Goal: Task Accomplishment & Management: Complete application form

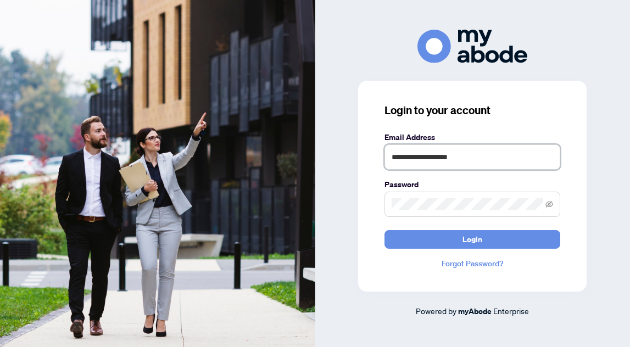
type input "**********"
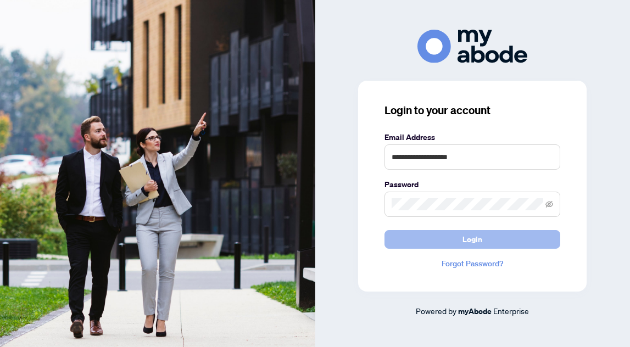
click at [457, 239] on button "Login" at bounding box center [473, 239] width 176 height 19
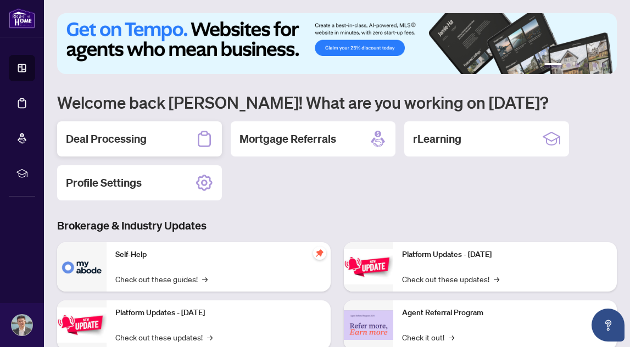
click at [135, 139] on h2 "Deal Processing" at bounding box center [106, 138] width 81 height 15
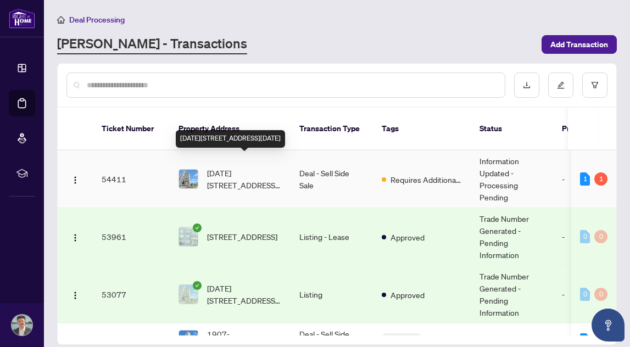
click at [258, 167] on span "[DATE][STREET_ADDRESS][DATE]" at bounding box center [244, 179] width 75 height 24
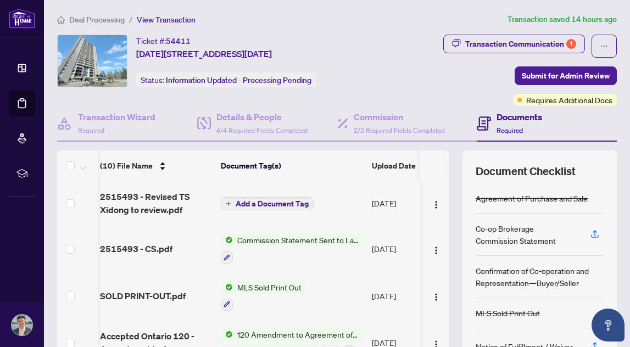
scroll to position [0, 2]
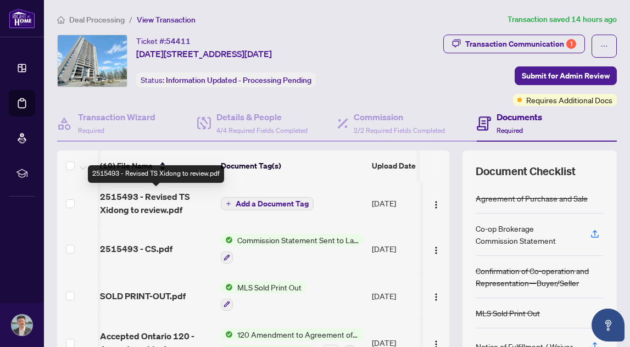
click at [152, 207] on span "2515493 - Revised TS Xidong to review.pdf" at bounding box center [156, 203] width 112 height 26
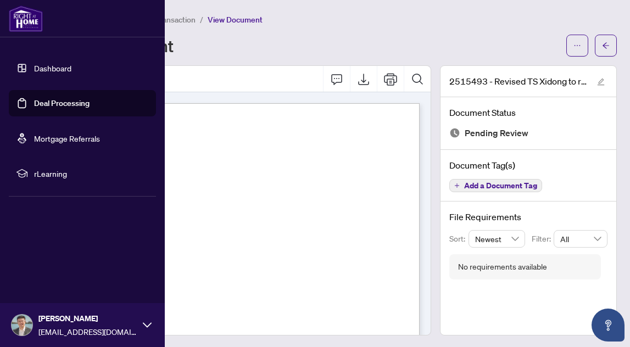
click at [34, 70] on link "Dashboard" at bounding box center [52, 68] width 37 height 10
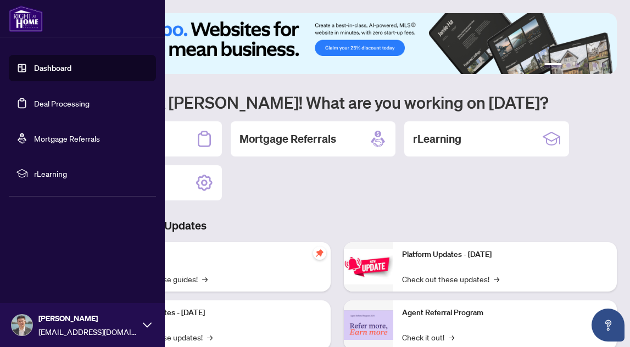
click at [62, 73] on link "Dashboard" at bounding box center [52, 68] width 37 height 10
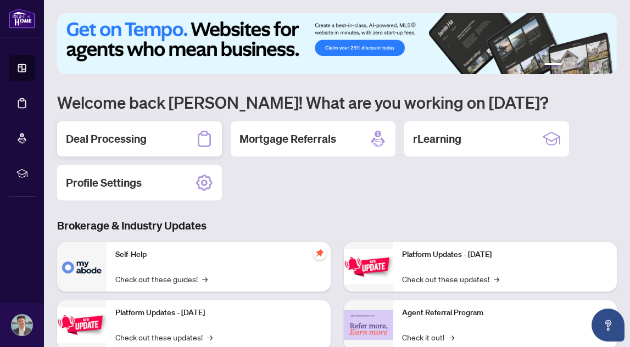
click at [110, 142] on h2 "Deal Processing" at bounding box center [106, 138] width 81 height 15
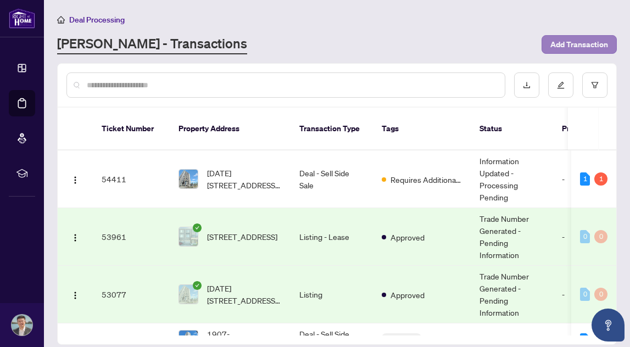
click at [563, 45] on span "Add Transaction" at bounding box center [580, 45] width 58 height 18
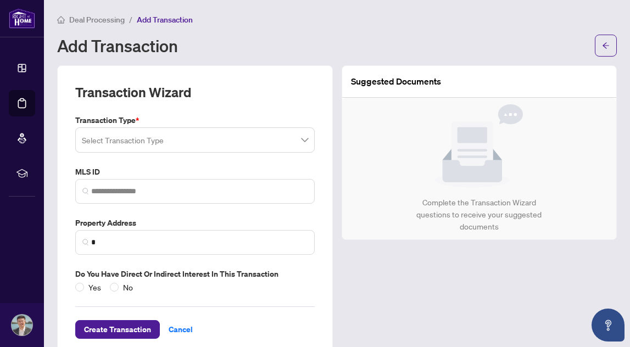
click at [277, 146] on input "search" at bounding box center [190, 142] width 217 height 24
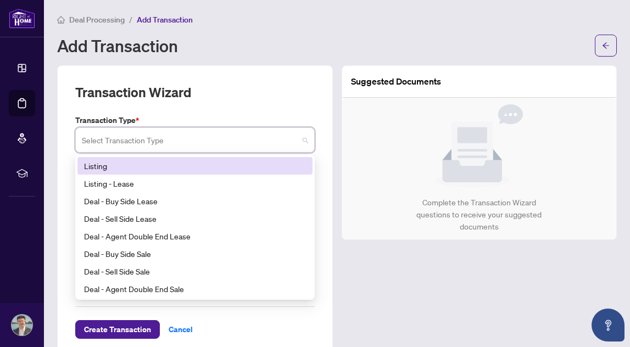
click at [209, 170] on div "Listing" at bounding box center [195, 166] width 222 height 12
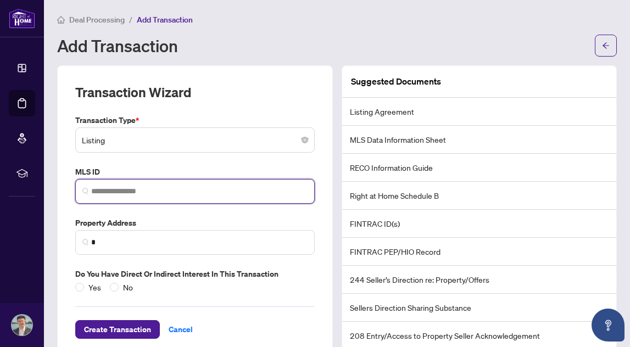
click at [121, 190] on input "search" at bounding box center [199, 192] width 217 height 12
paste input "*********"
type input "*********"
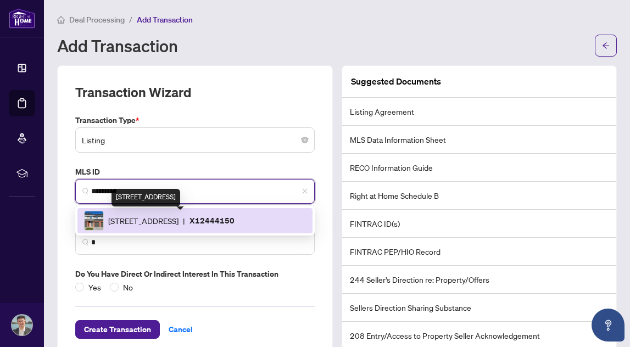
click at [176, 217] on span "[STREET_ADDRESS]" at bounding box center [143, 221] width 70 height 12
type input "**********"
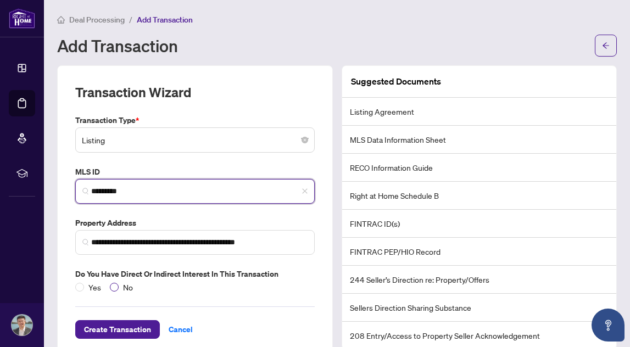
type input "*********"
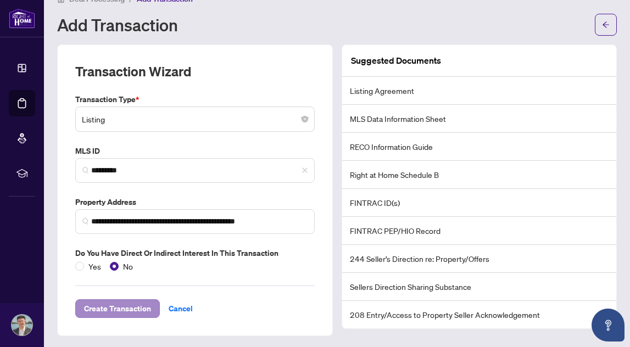
scroll to position [20, 0]
click at [110, 307] on span "Create Transaction" at bounding box center [117, 310] width 67 height 18
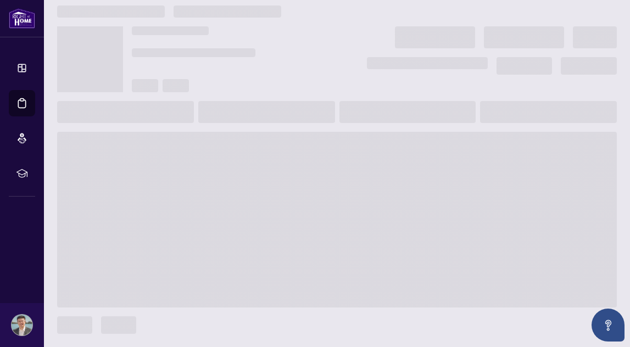
scroll to position [8, 0]
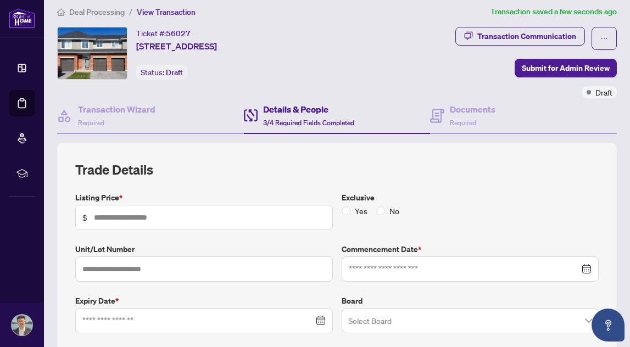
type input "*******"
type input "**********"
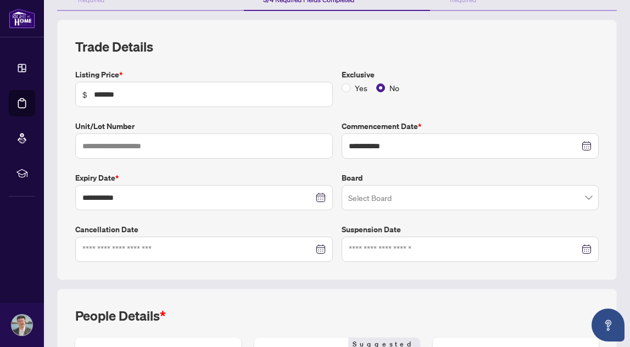
scroll to position [145, 0]
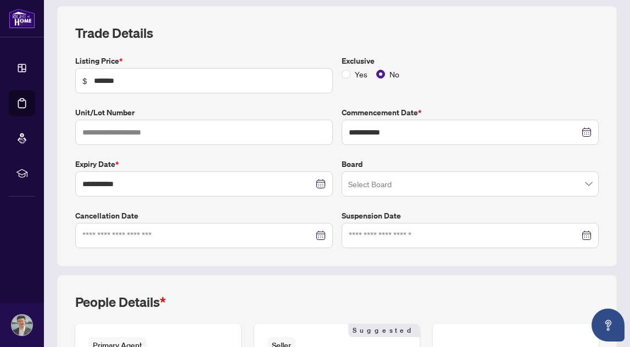
click at [408, 180] on input "search" at bounding box center [465, 186] width 235 height 24
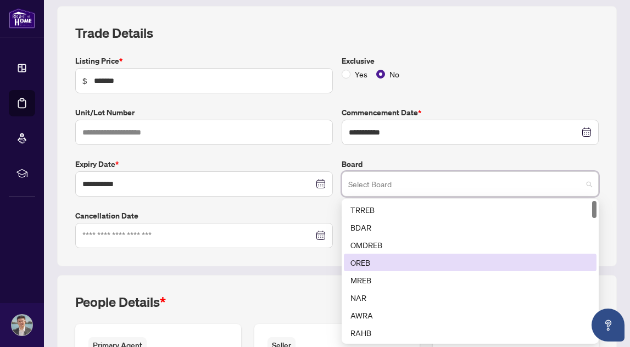
click at [376, 260] on div "OREB" at bounding box center [471, 263] width 240 height 12
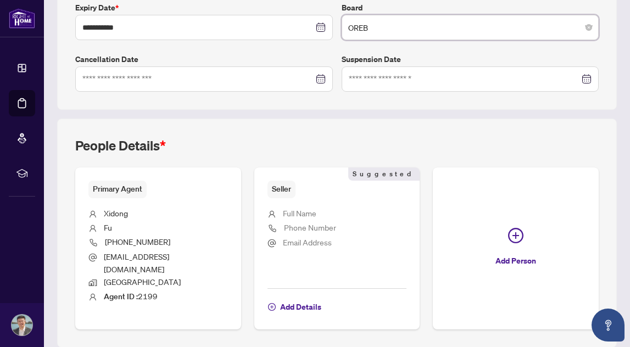
scroll to position [311, 0]
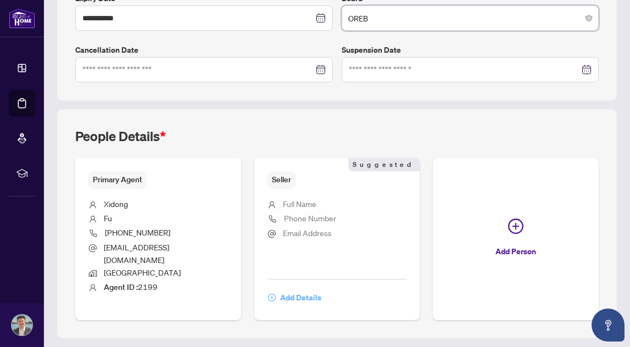
click at [272, 294] on icon "plus-circle" at bounding box center [272, 298] width 8 height 8
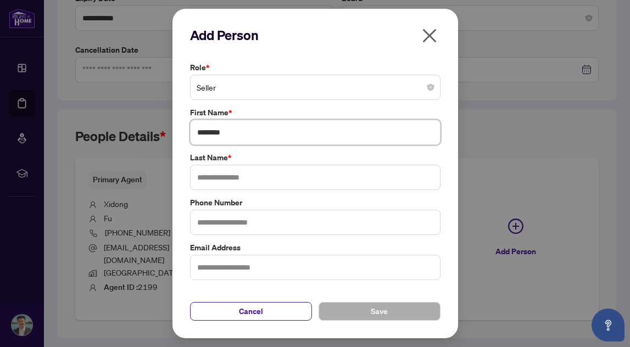
type input "********"
type input "****"
click at [350, 307] on button "Save" at bounding box center [380, 311] width 122 height 19
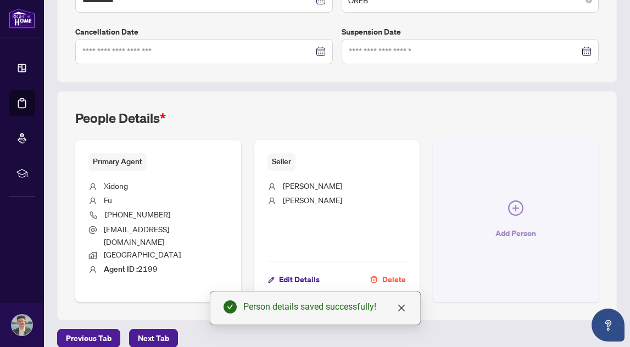
scroll to position [328, 0]
click at [517, 204] on icon "plus-circle" at bounding box center [515, 208] width 15 height 15
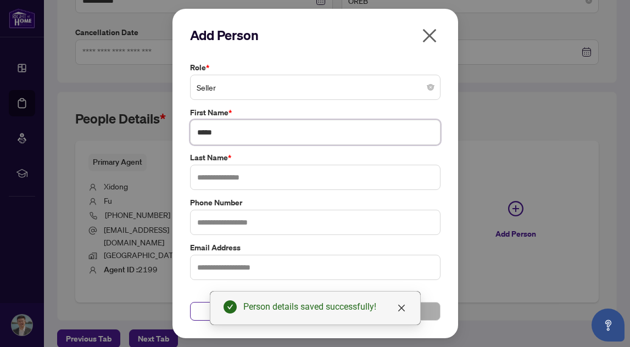
type input "*****"
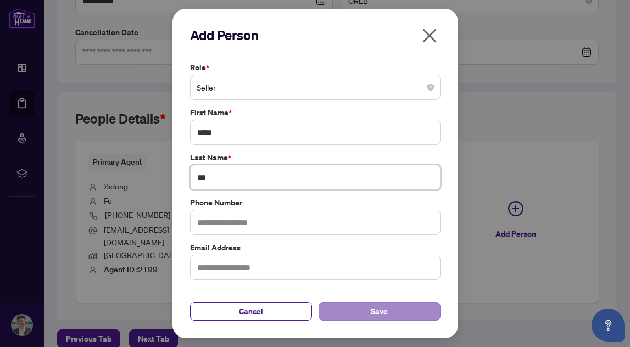
type input "***"
click at [383, 308] on span "Save" at bounding box center [379, 312] width 17 height 18
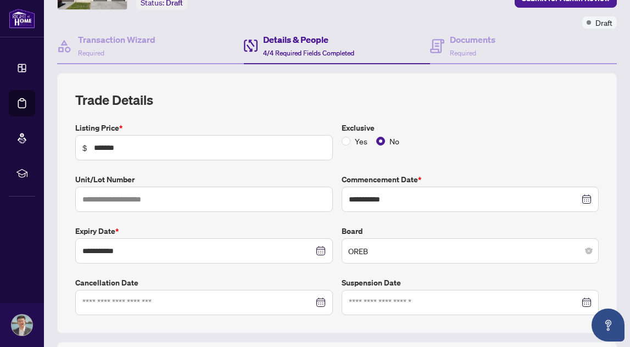
scroll to position [74, 0]
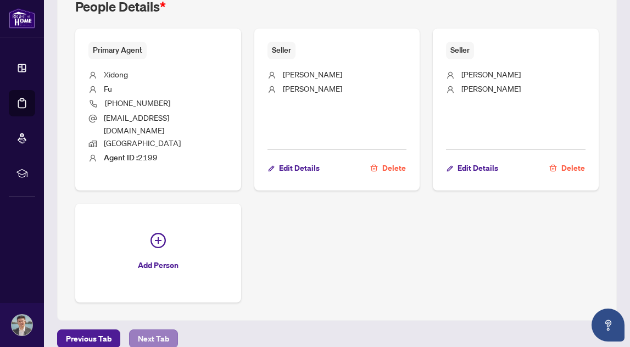
click at [145, 330] on span "Next Tab" at bounding box center [153, 339] width 31 height 18
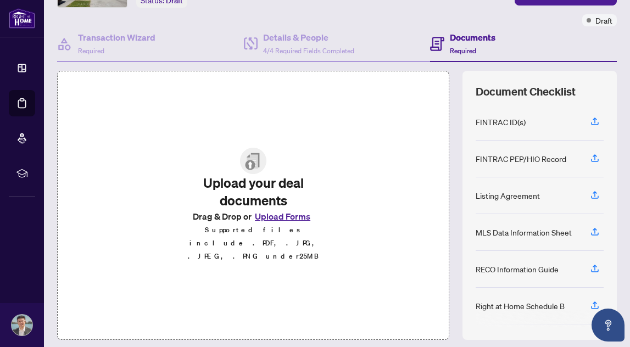
scroll to position [35, 0]
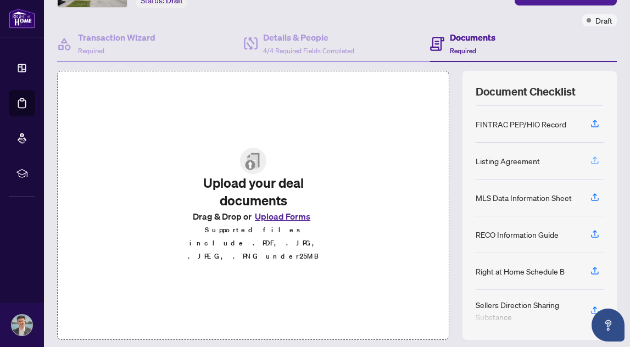
click at [594, 162] on icon "button" at bounding box center [595, 161] width 10 height 10
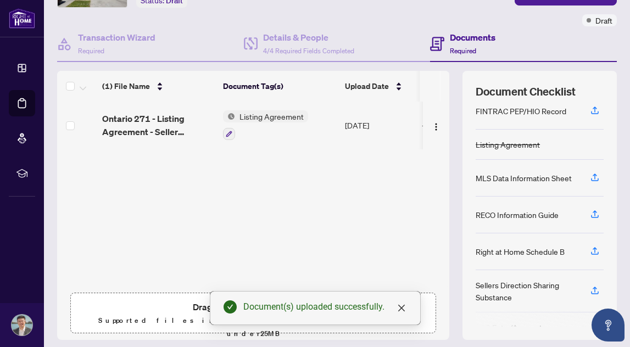
scroll to position [57, 0]
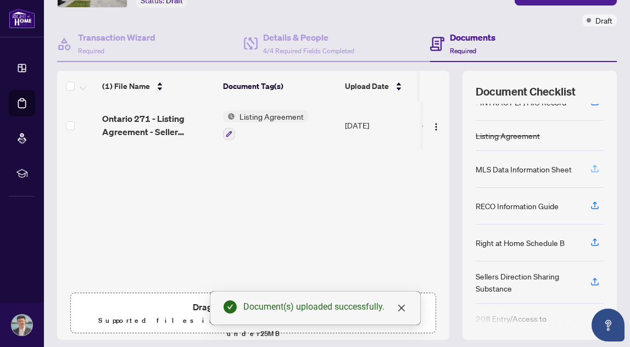
click at [597, 168] on icon "button" at bounding box center [595, 169] width 10 height 10
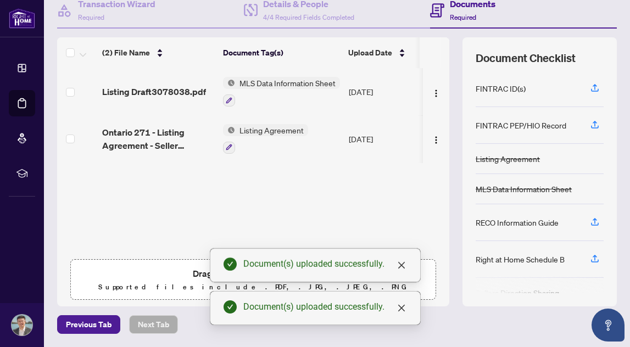
scroll to position [113, 0]
click at [594, 225] on icon "button" at bounding box center [595, 224] width 8 height 3
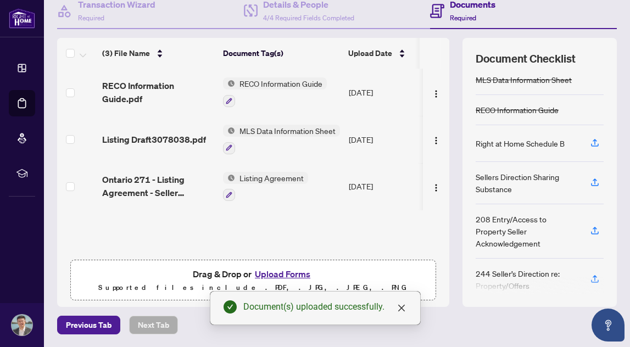
scroll to position [109, 0]
click at [600, 226] on button "button" at bounding box center [595, 232] width 18 height 19
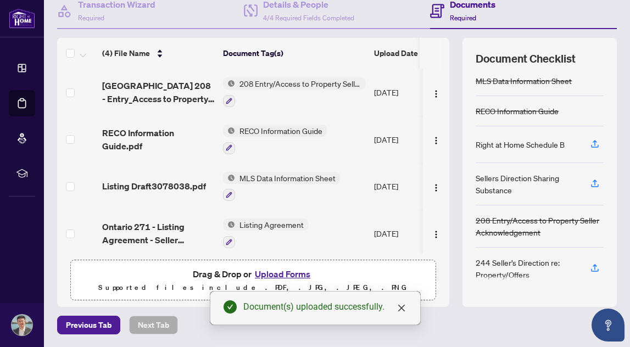
scroll to position [0, 0]
click at [596, 267] on icon "button" at bounding box center [595, 268] width 10 height 10
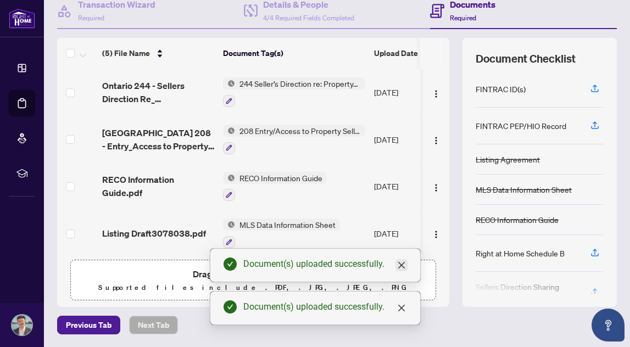
click at [404, 266] on icon "close" at bounding box center [401, 265] width 9 height 9
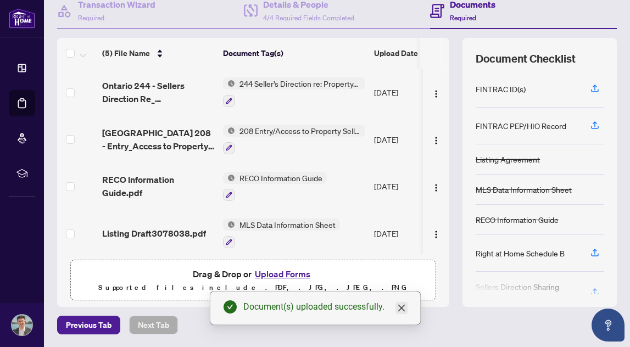
click at [402, 310] on icon "close" at bounding box center [401, 308] width 9 height 9
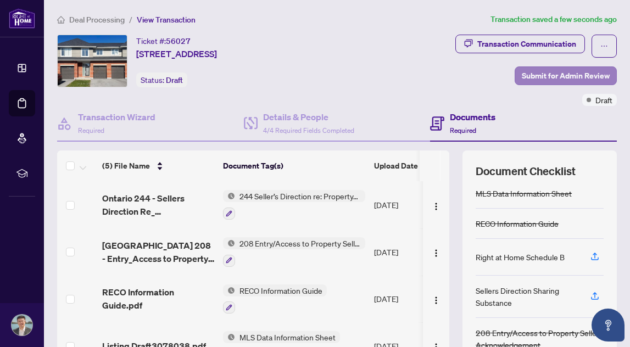
click at [561, 73] on span "Submit for Admin Review" at bounding box center [566, 76] width 88 height 18
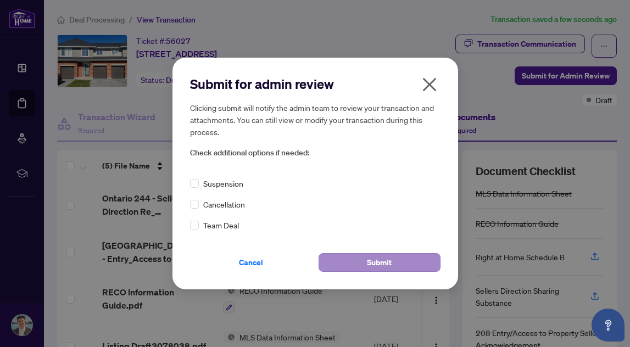
click at [377, 259] on span "Submit" at bounding box center [379, 263] width 25 height 18
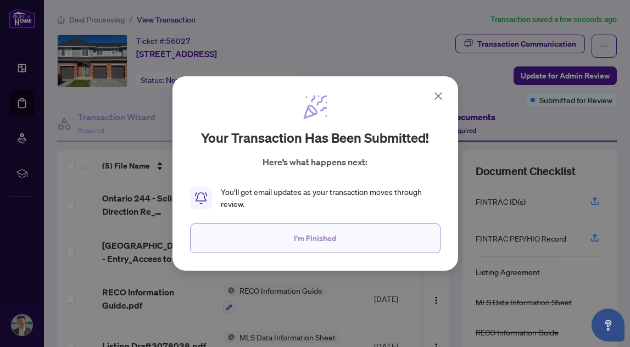
click at [251, 229] on button "I'm Finished" at bounding box center [315, 239] width 251 height 30
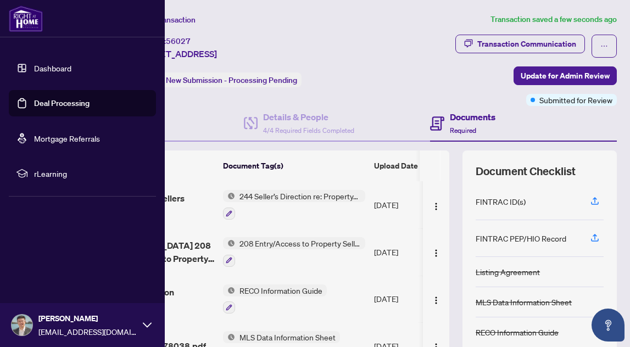
click at [37, 64] on link "Dashboard" at bounding box center [52, 68] width 37 height 10
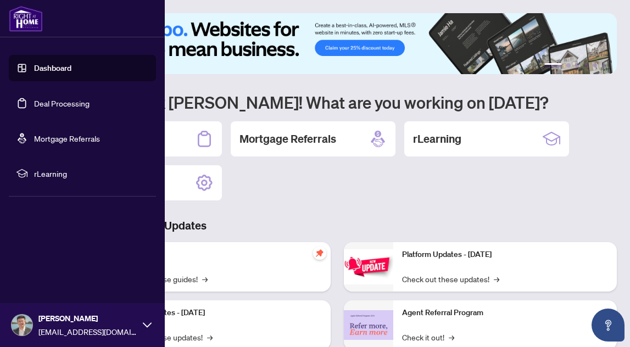
click at [37, 64] on link "Dashboard" at bounding box center [52, 68] width 37 height 10
click at [62, 322] on span "[PERSON_NAME]" at bounding box center [87, 319] width 99 height 12
click at [62, 264] on button "Logout" at bounding box center [82, 260] width 147 height 19
